Goal: Find specific page/section: Find specific page/section

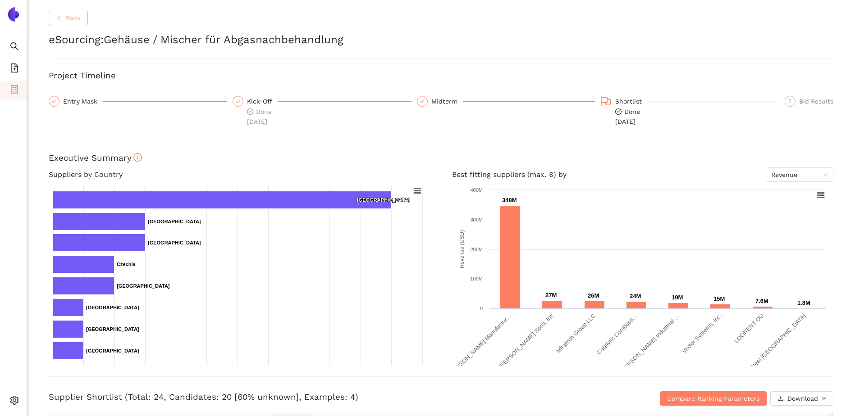
click at [62, 14] on button "Back" at bounding box center [68, 18] width 39 height 14
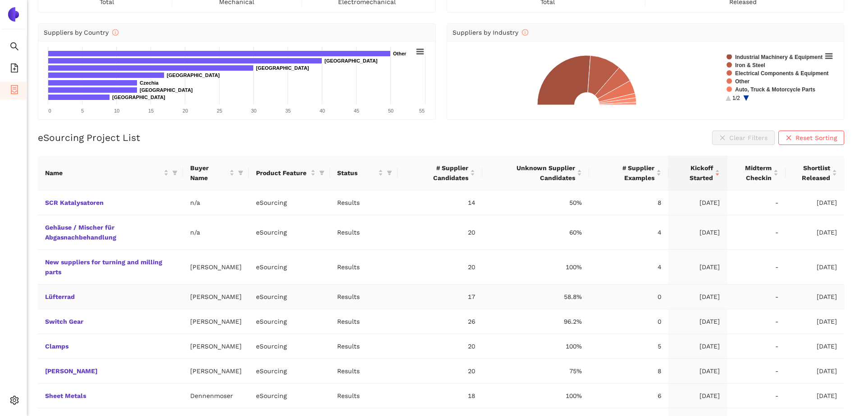
scroll to position [146, 0]
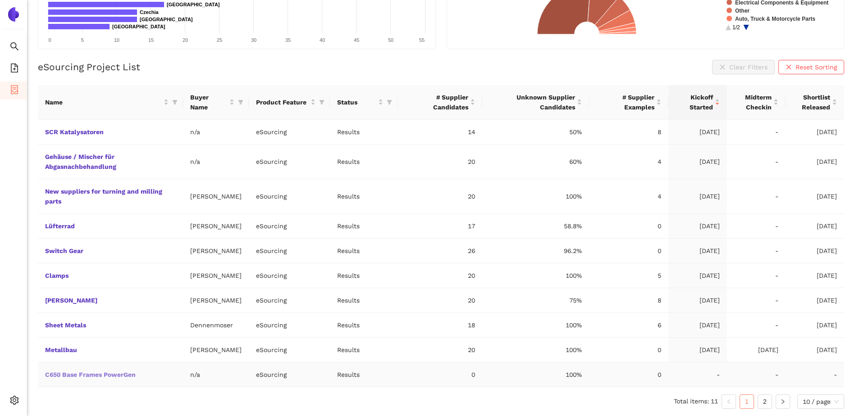
click at [0, 0] on link "C650 Base Frames PowerGen" at bounding box center [0, 0] width 0 height 0
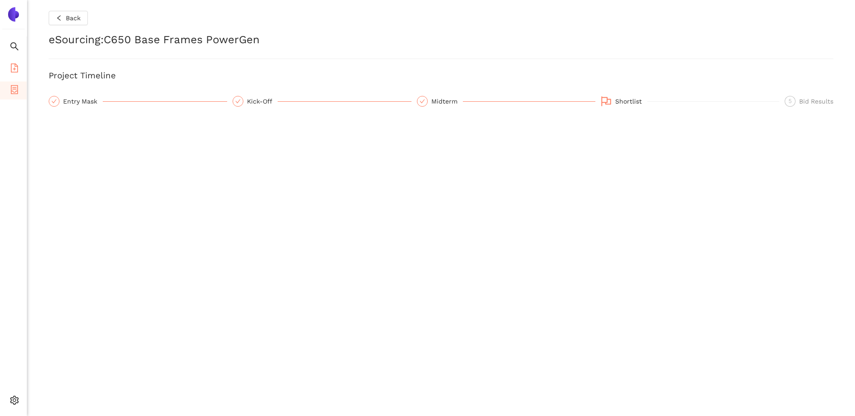
click at [15, 70] on icon "file-add" at bounding box center [14, 68] width 9 height 9
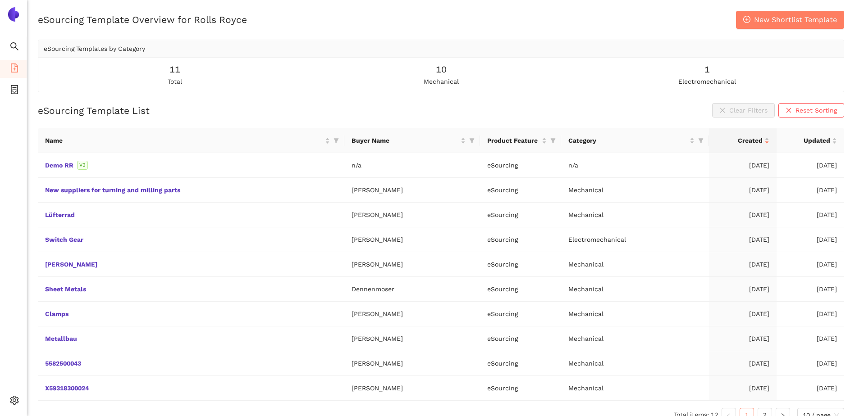
click at [15, 12] on img at bounding box center [13, 14] width 14 height 14
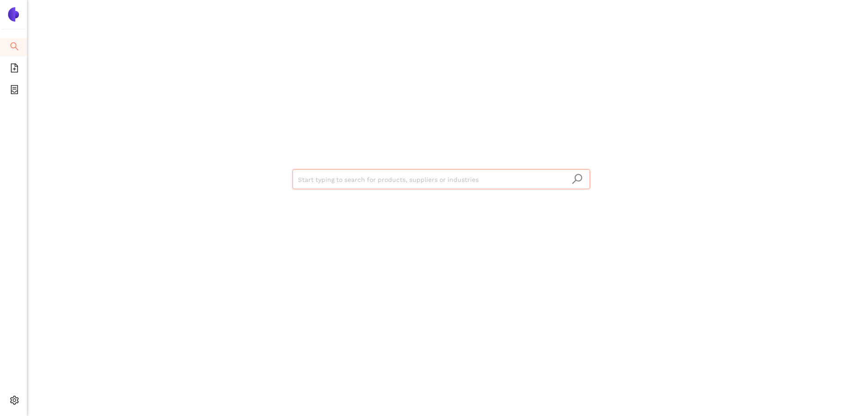
click at [226, 196] on div "Start typing to search for products, suppliers or industries" at bounding box center [441, 178] width 541 height 357
click at [11, 13] on img at bounding box center [13, 14] width 14 height 14
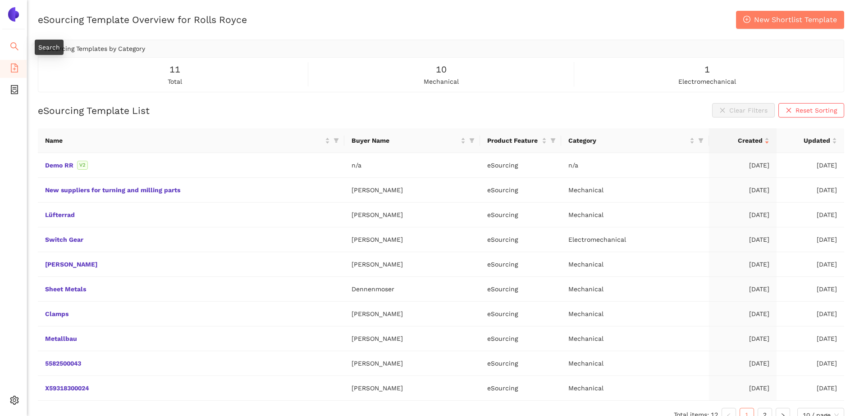
click at [10, 47] on icon "search" at bounding box center [14, 46] width 9 height 9
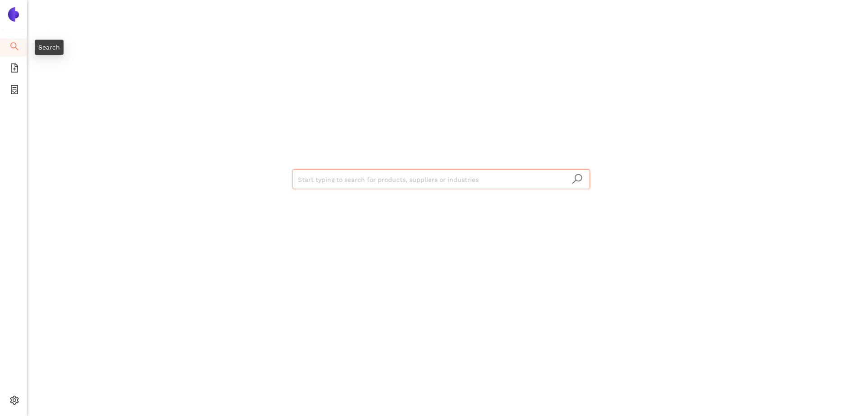
click at [10, 47] on icon "search" at bounding box center [14, 46] width 9 height 9
click at [11, 57] on ul "Search eSourcing Templates eSourcing Projects Settings" at bounding box center [13, 225] width 27 height 379
click at [13, 63] on span "file-add" at bounding box center [14, 69] width 9 height 18
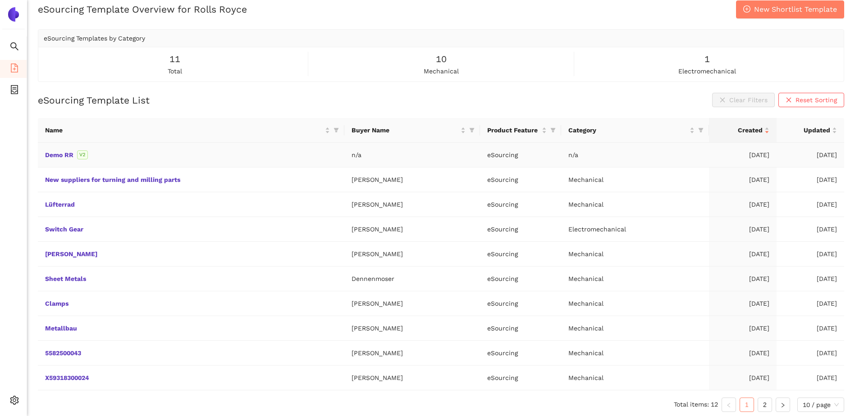
scroll to position [14, 0]
